Goal: Use online tool/utility: Utilize a website feature to perform a specific function

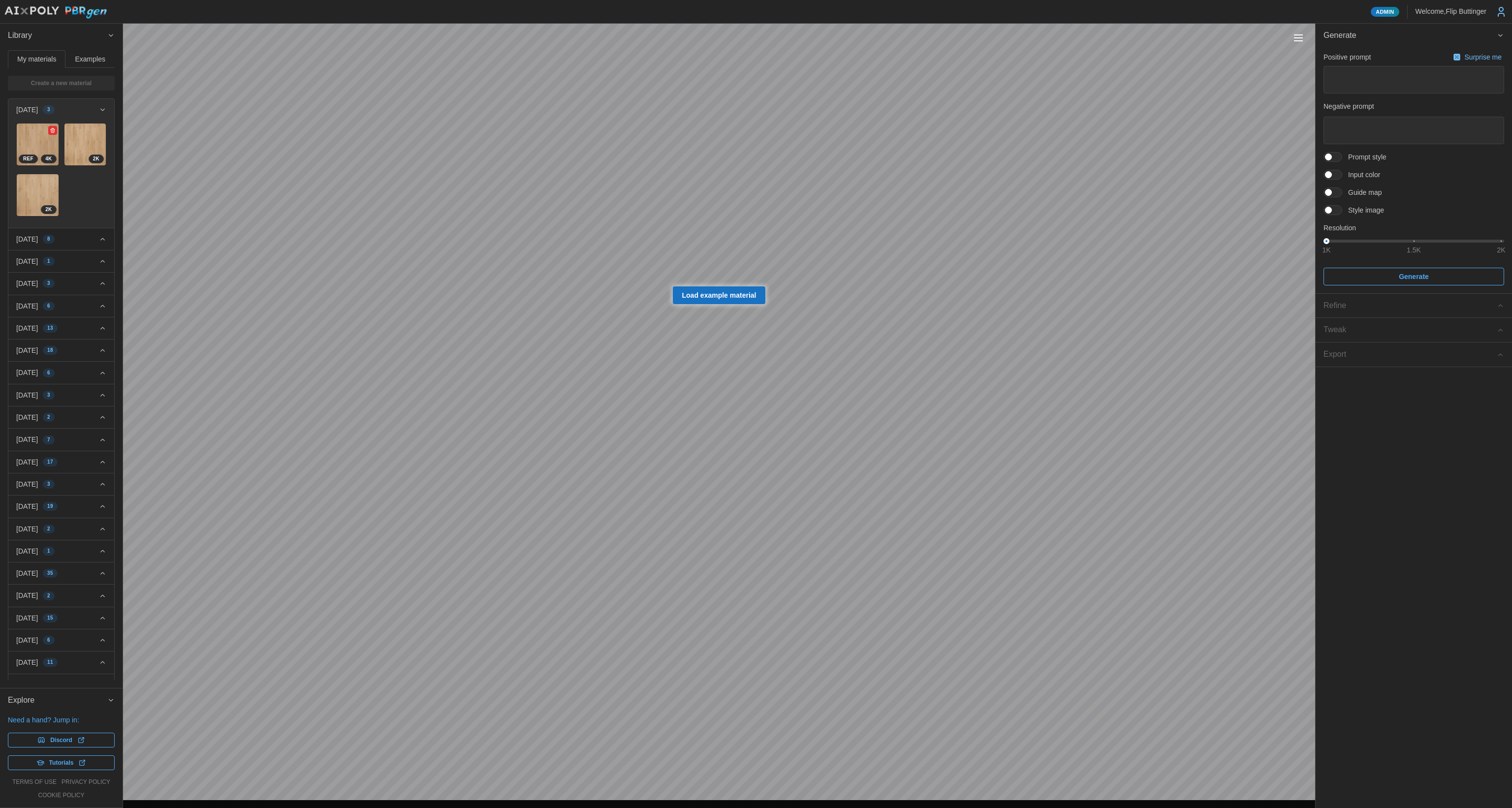
click at [35, 138] on img at bounding box center [38, 144] width 42 height 42
type textarea "*"
type textarea "**********"
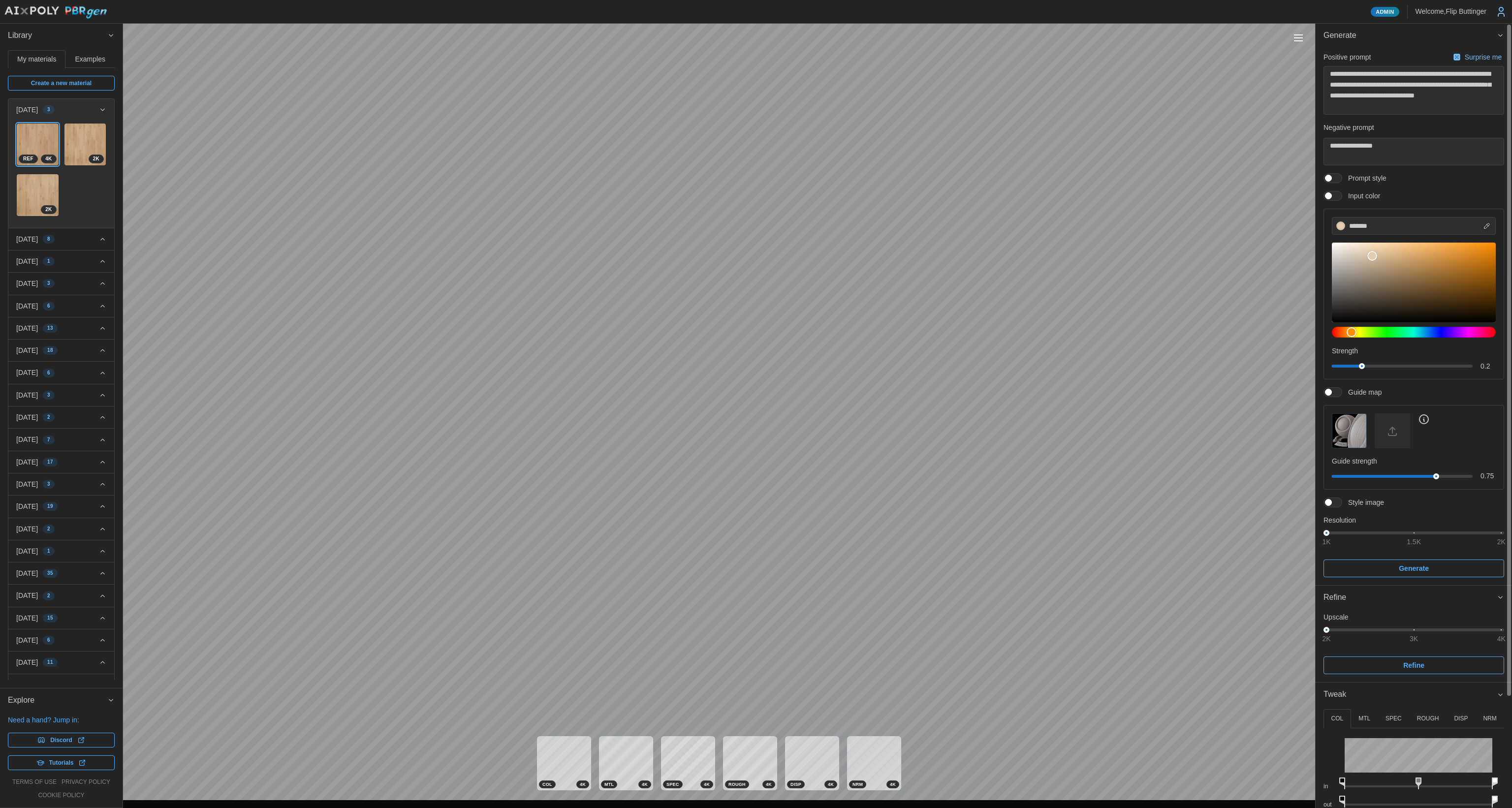
drag, startPoint x: 1486, startPoint y: 719, endPoint x: 1474, endPoint y: 723, distance: 12.6
click at [758, 617] on p "NRM" at bounding box center [1490, 719] width 14 height 8
type textarea "*"
drag, startPoint x: 1399, startPoint y: 758, endPoint x: 1434, endPoint y: 719, distance: 52.4
click at [758, 617] on div "COL MTL SPEC ROUGH DISP NRM in out Hue Shift 0 º Saturation 91 % in out in out …" at bounding box center [1414, 741] width 181 height 63
